Goal: Information Seeking & Learning: Learn about a topic

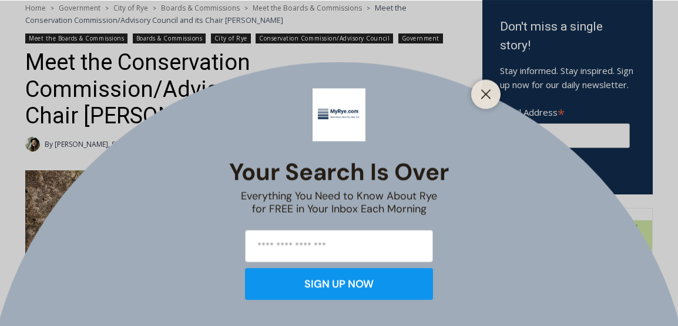
scroll to position [392, 0]
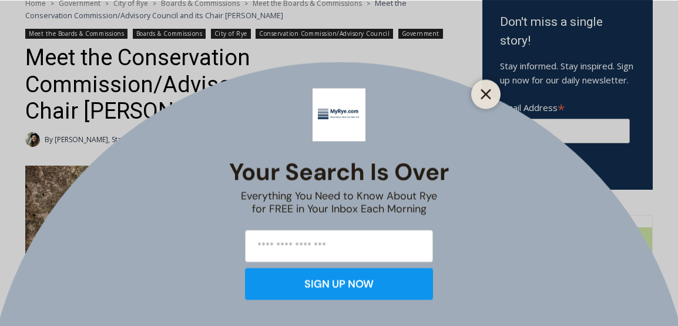
click at [482, 94] on icon "Close" at bounding box center [485, 94] width 11 height 11
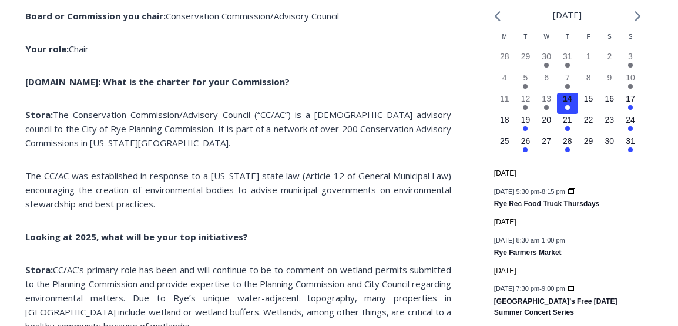
scroll to position [1357, 0]
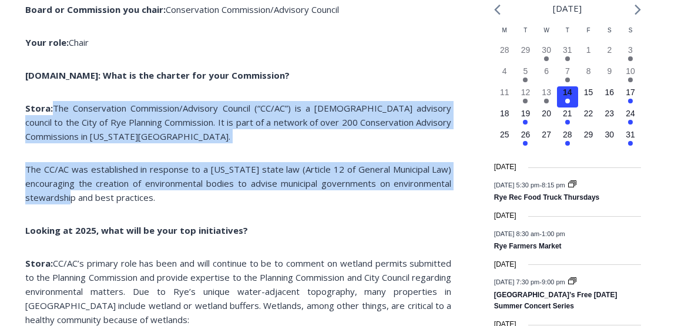
drag, startPoint x: 53, startPoint y: 109, endPoint x: 77, endPoint y: 196, distance: 90.1
click at [56, 103] on span "The Conservation Commission/Advisory Council (“CC/AC”) is a [DEMOGRAPHIC_DATA] …" at bounding box center [238, 122] width 426 height 40
drag, startPoint x: 55, startPoint y: 106, endPoint x: 160, endPoint y: 212, distance: 149.1
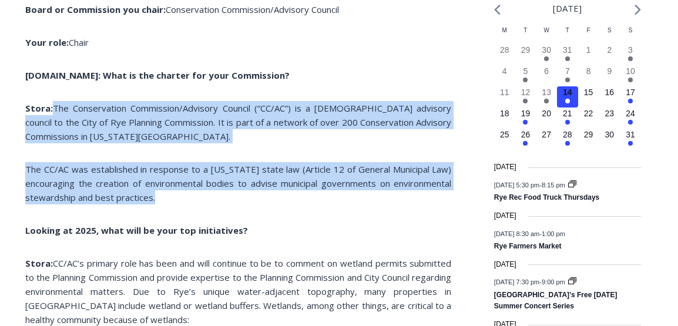
copy div "The Conservation Commission/Advisory Council (“CC/AC”) is a [DEMOGRAPHIC_DATA] …"
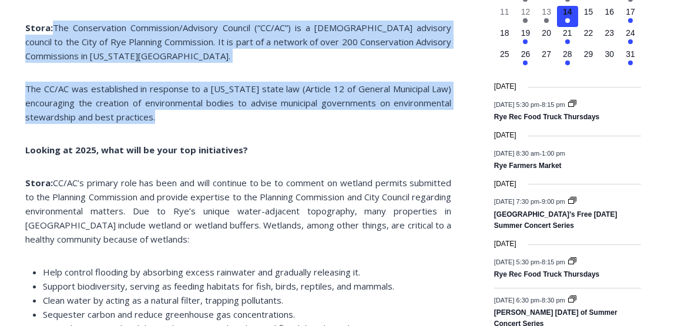
scroll to position [1530, 0]
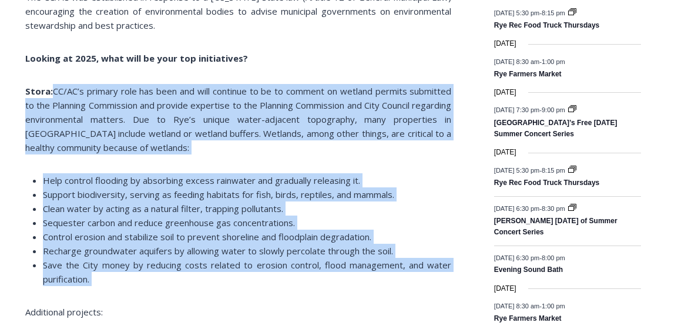
drag, startPoint x: 56, startPoint y: 90, endPoint x: 97, endPoint y: 297, distance: 210.7
copy div "CC/AC’s primary role has been and will continue to be to comment on wetland per…"
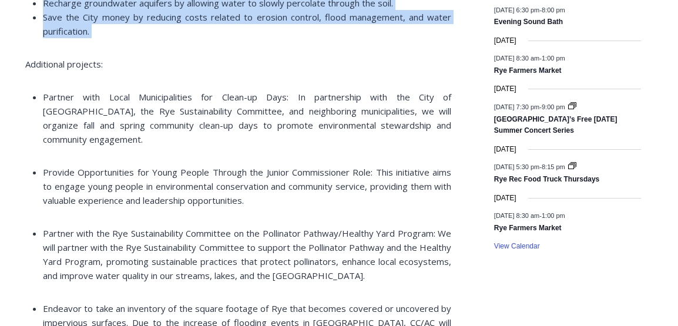
scroll to position [1750, 0]
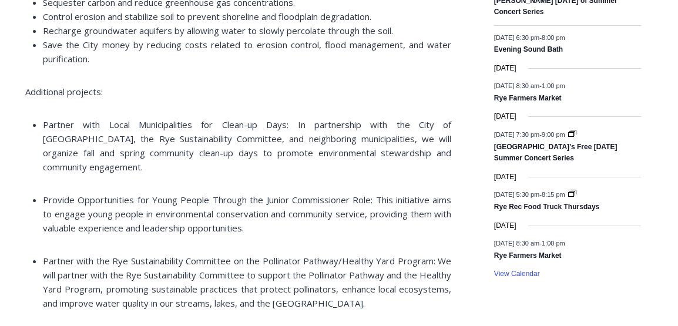
click at [42, 125] on ul "Partner with Local Municipalities for Clean-up Days: In partnership with the Ci…" at bounding box center [238, 145] width 426 height 56
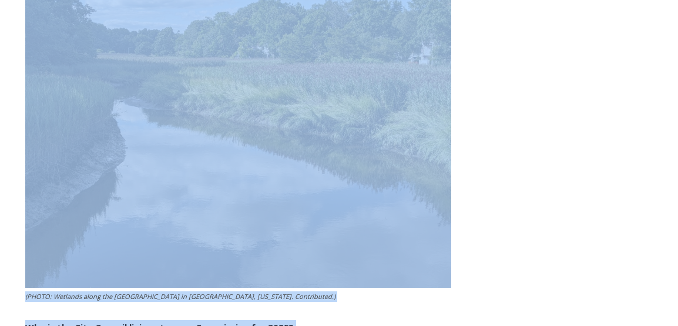
scroll to position [2232, 0]
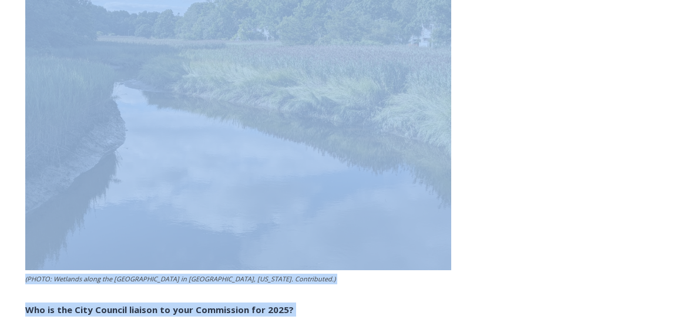
drag, startPoint x: 44, startPoint y: 123, endPoint x: 495, endPoint y: 102, distance: 451.0
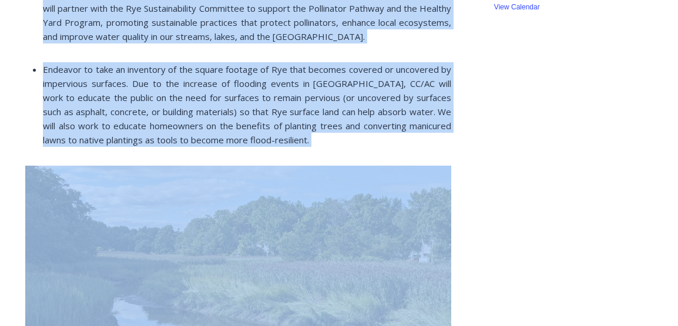
scroll to position [2001, 0]
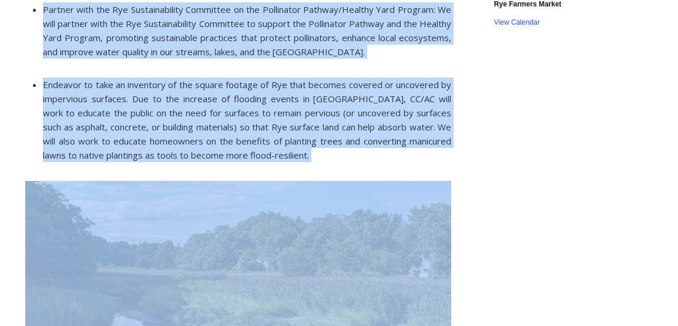
click at [302, 147] on li "Endeavor to take an inventory of the square footage of Rye that becomes covered…" at bounding box center [247, 120] width 408 height 85
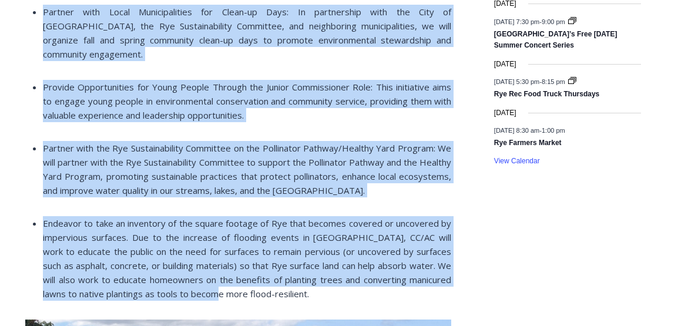
scroll to position [1869, 0]
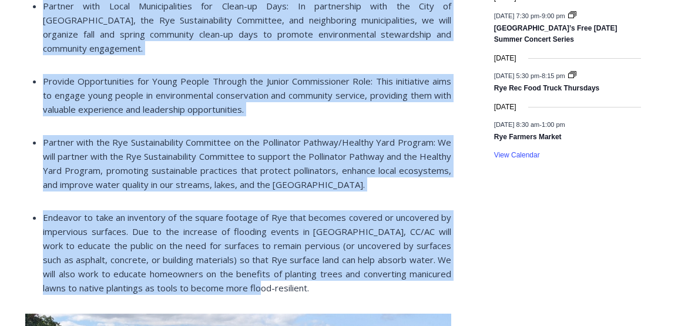
drag, startPoint x: 43, startPoint y: 90, endPoint x: 257, endPoint y: 275, distance: 282.8
copy div "Partner with Local Municipalities for Clean-up Days: In partnership with the Ci…"
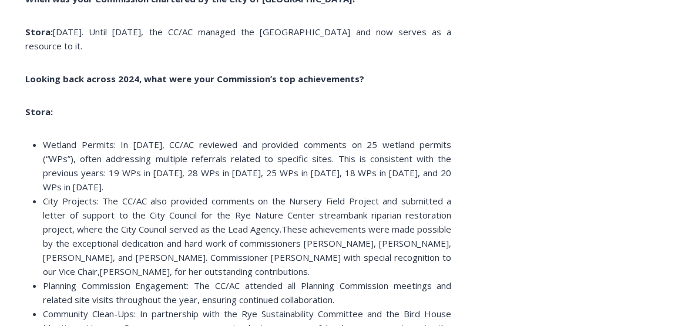
scroll to position [2704, 0]
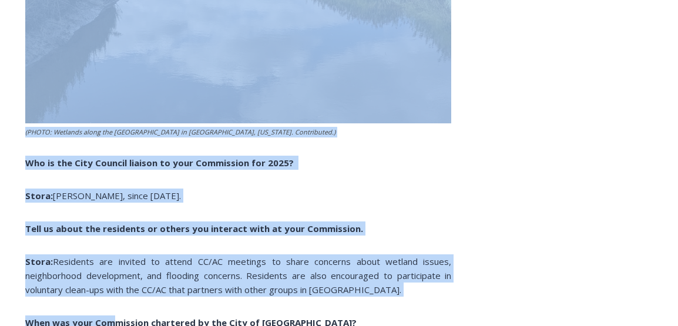
scroll to position [2365, 0]
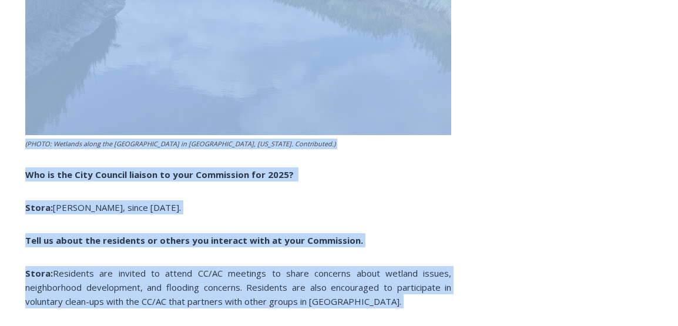
drag, startPoint x: 44, startPoint y: 129, endPoint x: 110, endPoint y: 4, distance: 141.6
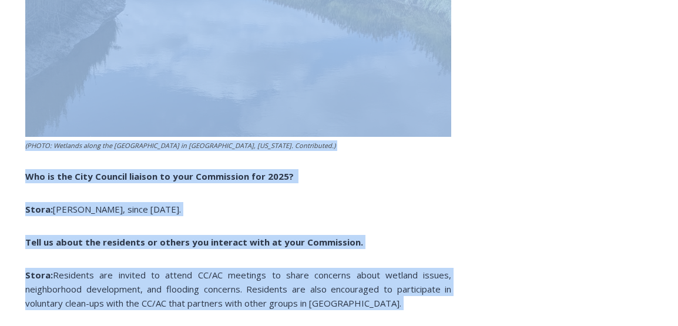
click at [334, 202] on p "Stora: [PERSON_NAME], since [DATE]." at bounding box center [238, 209] width 426 height 14
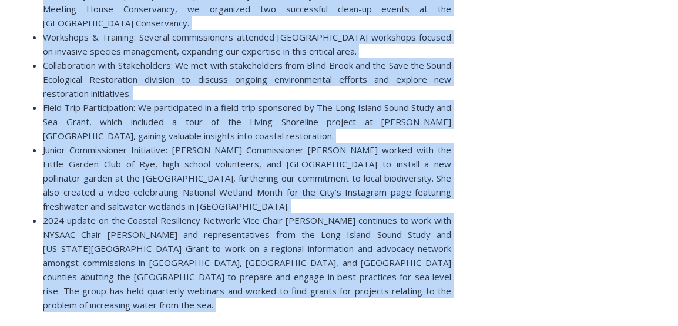
scroll to position [3022, 0]
drag, startPoint x: 45, startPoint y: 103, endPoint x: 420, endPoint y: 274, distance: 412.4
copy div "Loremip Dolorsi: Am 1222, CO/AD elitsedd eiu temporin utlabore et 94 dolorem al…"
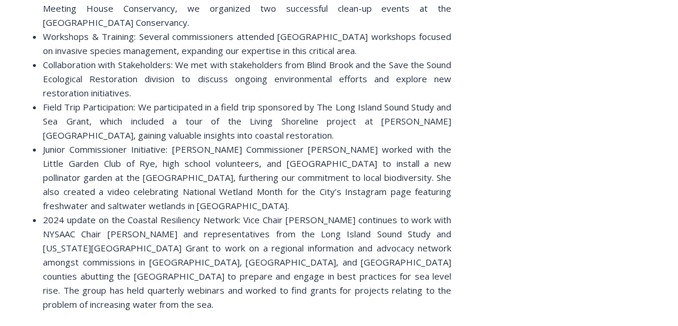
click at [556, 54] on aside "TRANSLATE Arabic Chichewa Chinese (Simplified) Croatian Dutch English French Ge…" at bounding box center [567, 119] width 170 height 5633
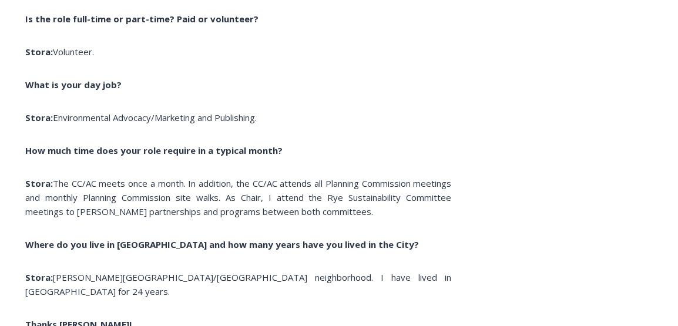
scroll to position [4141, 0]
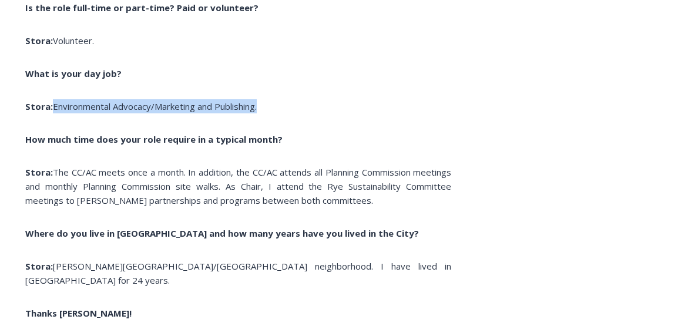
drag, startPoint x: 53, startPoint y: 66, endPoint x: 266, endPoint y: 69, distance: 212.7
click at [266, 99] on p "Stora: Environmental Advocacy/Marketing and Publishing." at bounding box center [238, 106] width 426 height 14
copy span "Environmental Advocacy/Marketing and Publishing."
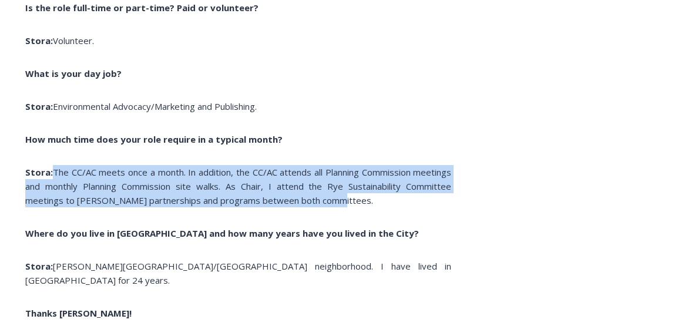
drag, startPoint x: 56, startPoint y: 129, endPoint x: 389, endPoint y: 155, distance: 333.5
click at [389, 165] on p "Stora: The CC/AC meets once a month. In addition, the CC/AC attends all Plannin…" at bounding box center [238, 186] width 426 height 42
copy span "The CC/AC meets once a month. In addition, the CC/AC attends all Planning Commi…"
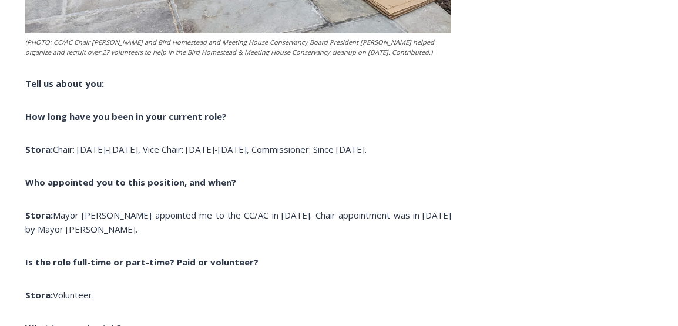
scroll to position [3793, 0]
